Goal: Task Accomplishment & Management: Use online tool/utility

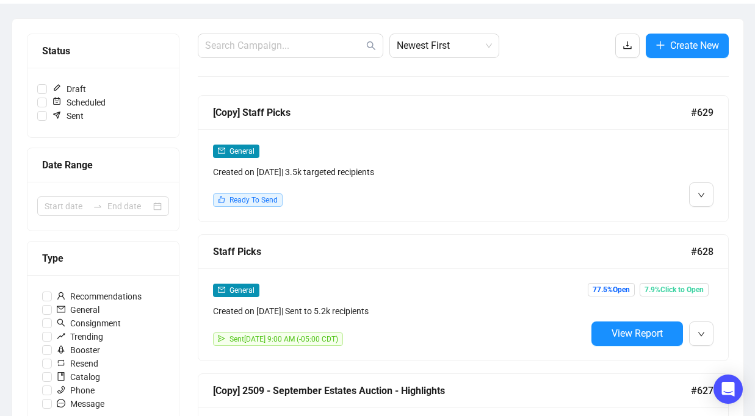
scroll to position [271, 0]
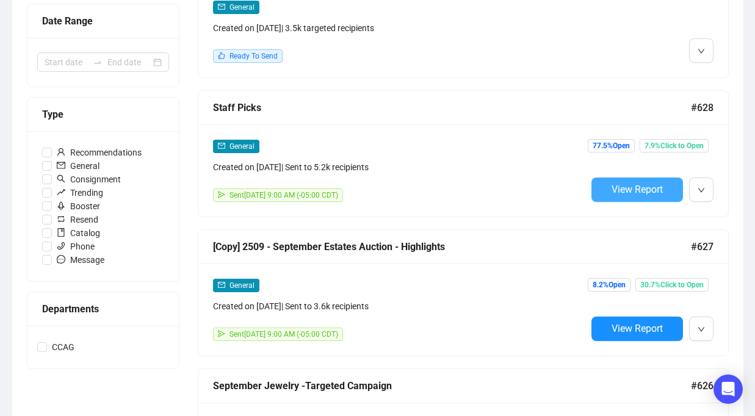
click at [633, 193] on span "View Report" at bounding box center [636, 190] width 51 height 12
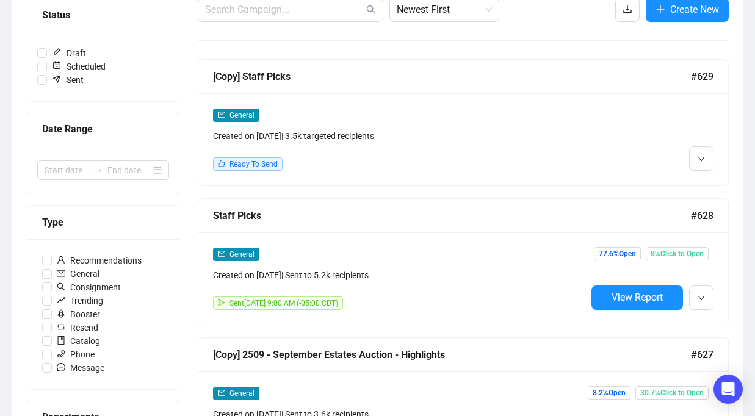
scroll to position [149, 0]
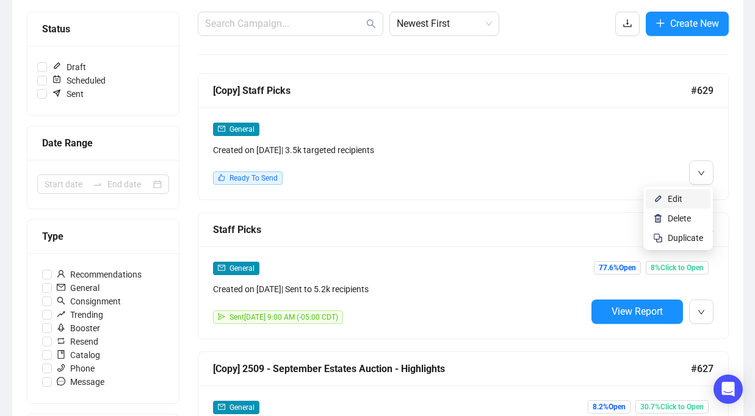
click at [686, 193] on span "Edit" at bounding box center [684, 198] width 35 height 13
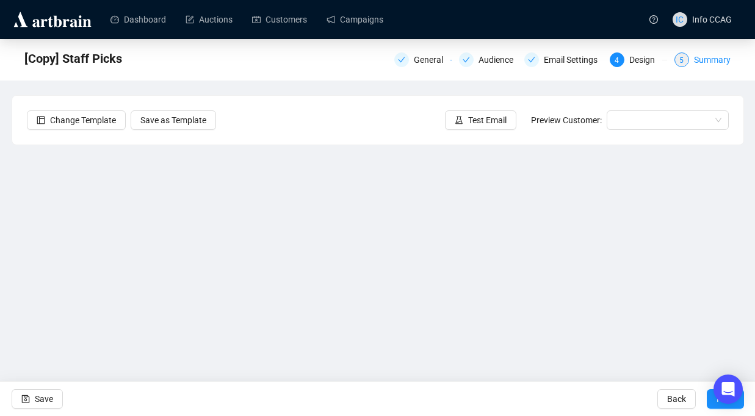
click at [681, 60] on span "5" at bounding box center [681, 60] width 4 height 9
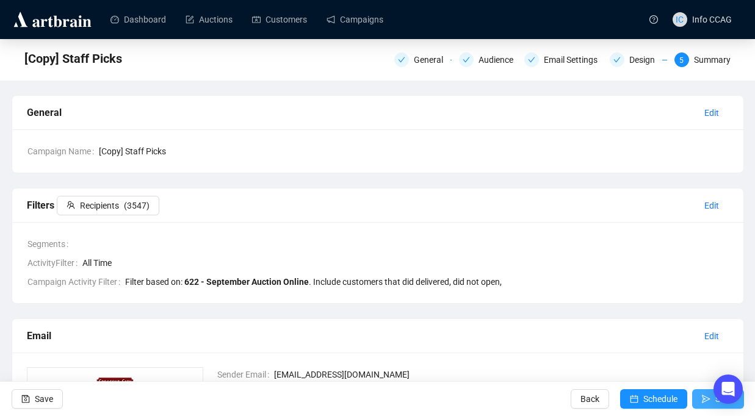
click at [698, 401] on button "Send" at bounding box center [718, 399] width 52 height 20
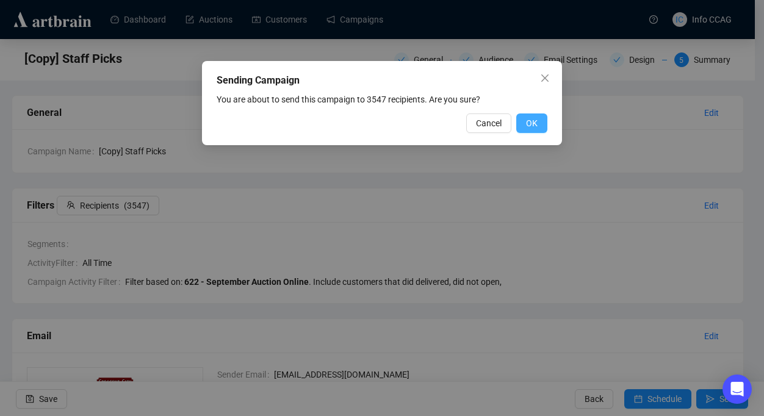
click at [531, 124] on span "OK" at bounding box center [532, 123] width 12 height 13
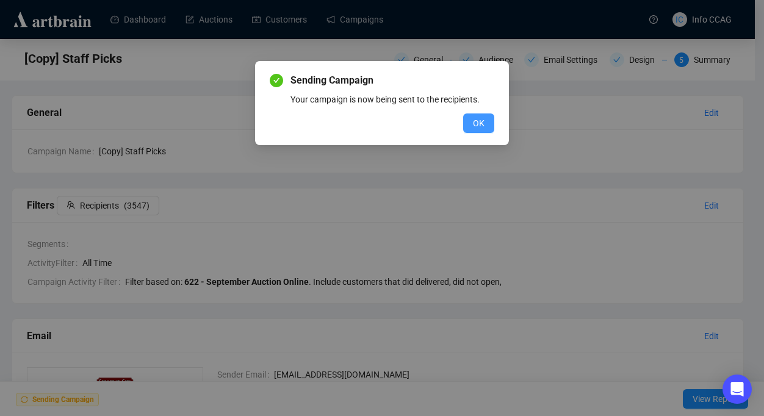
click at [482, 121] on span "OK" at bounding box center [479, 123] width 12 height 13
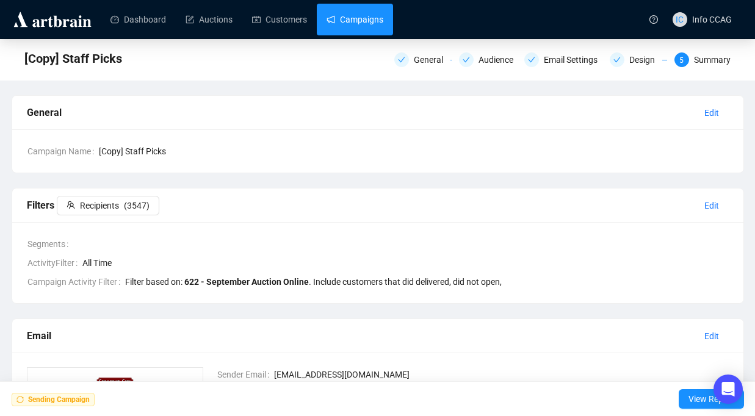
click at [361, 12] on link "Campaigns" at bounding box center [354, 20] width 57 height 32
